Goal: Task Accomplishment & Management: Complete application form

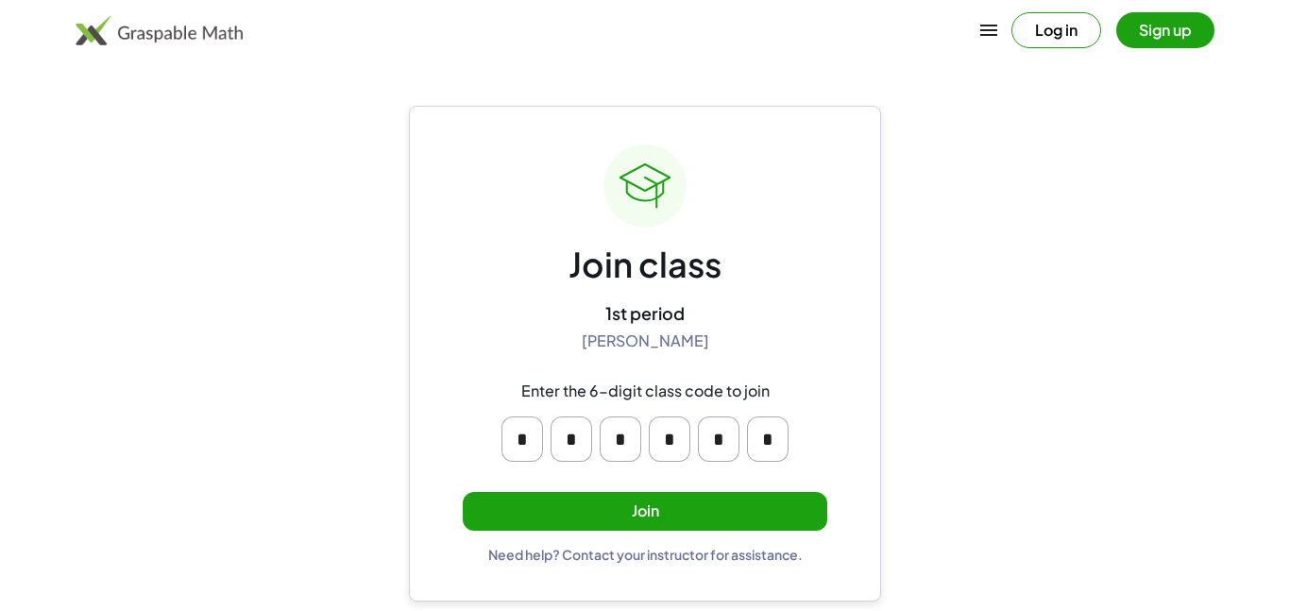
click at [688, 504] on button "Join" at bounding box center [645, 511] width 365 height 39
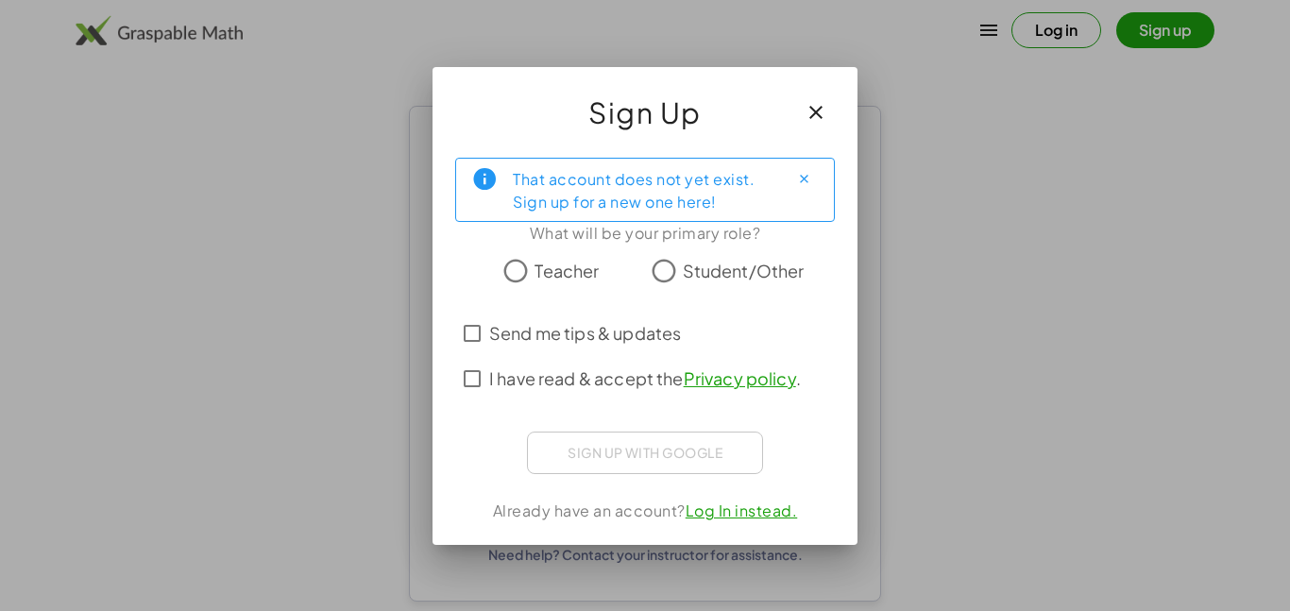
click at [784, 263] on span "Student/Other" at bounding box center [744, 270] width 122 height 25
click at [642, 382] on span "I have read & accept the Privacy policy ." at bounding box center [645, 377] width 312 height 25
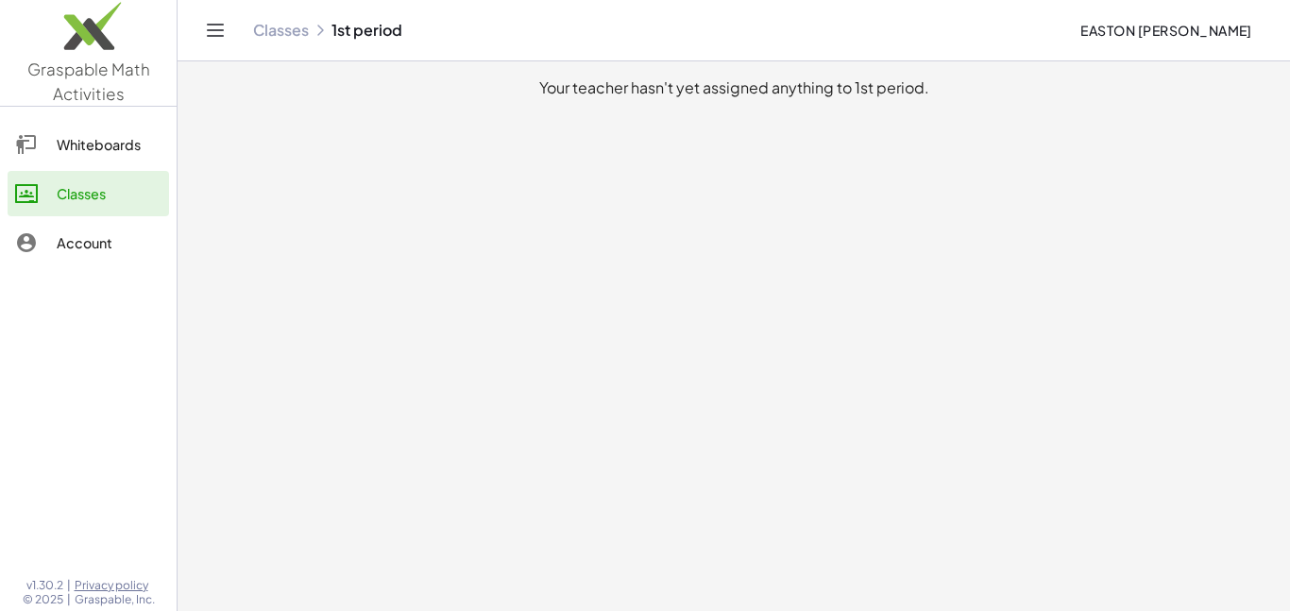
click at [1234, 414] on main "Your teacher hasn't yet assigned anything to 1st period." at bounding box center [734, 305] width 1112 height 611
click at [1212, 425] on main "Your teacher hasn't yet assigned anything to 1st period." at bounding box center [734, 305] width 1112 height 611
click at [1241, 382] on main "Your teacher hasn't yet assigned anything to 1st period." at bounding box center [734, 305] width 1112 height 611
click at [198, 486] on main "Your teacher hasn't yet assigned anything to 1st period." at bounding box center [734, 305] width 1112 height 611
click at [188, 455] on main "Your teacher hasn't yet assigned anything to 1st period." at bounding box center [734, 305] width 1112 height 611
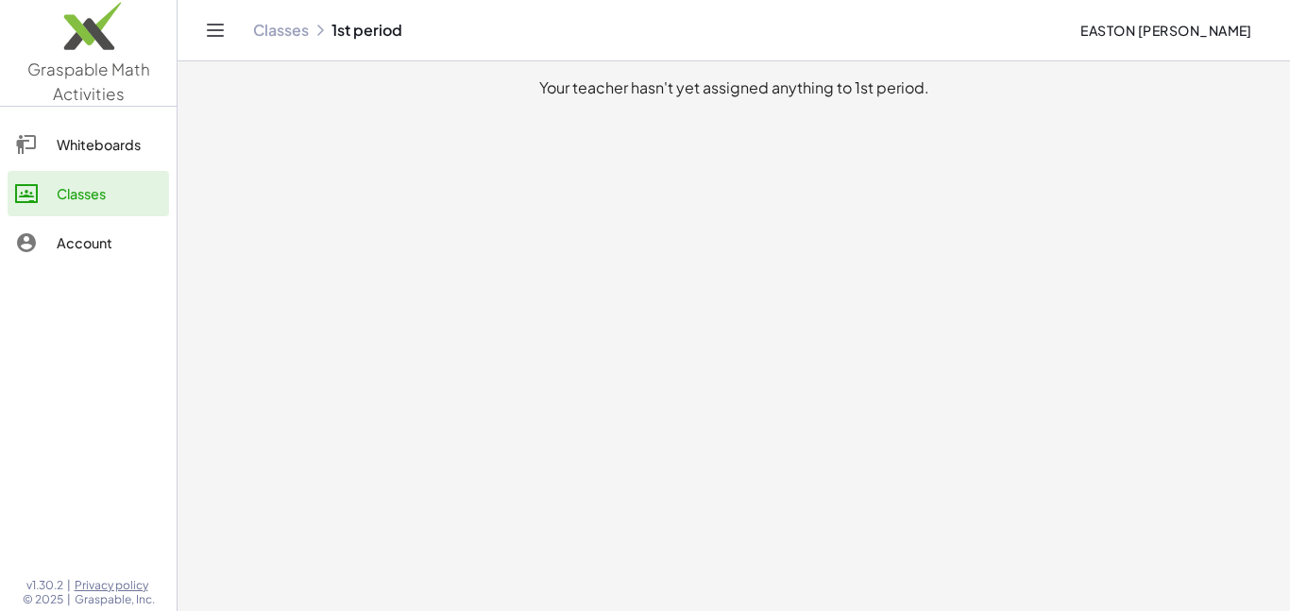
click at [1198, 309] on main "Your teacher hasn't yet assigned anything to 1st period." at bounding box center [734, 305] width 1112 height 611
click at [80, 447] on div at bounding box center [88, 420] width 177 height 286
click at [1184, 342] on main "Your teacher hasn't yet assigned anything to 1st period." at bounding box center [734, 305] width 1112 height 611
click at [1194, 376] on main "Your teacher hasn't yet assigned anything to 1st period." at bounding box center [734, 305] width 1112 height 611
